Goal: Navigation & Orientation: Find specific page/section

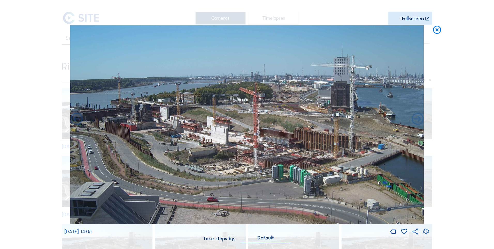
click at [435, 25] on icon at bounding box center [437, 30] width 10 height 10
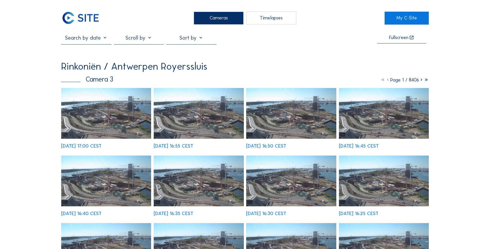
click at [91, 19] on img at bounding box center [80, 18] width 39 height 13
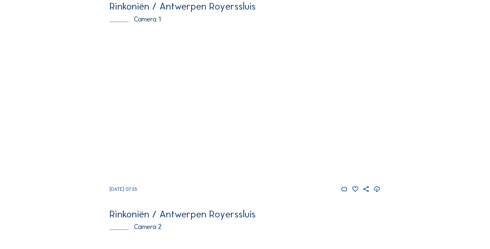
scroll to position [94, 0]
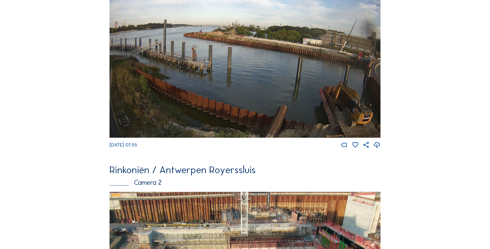
click at [307, 81] on img at bounding box center [245, 60] width 271 height 153
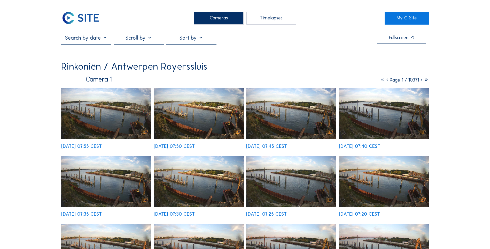
click at [119, 116] on img at bounding box center [106, 113] width 90 height 51
